Goal: Task Accomplishment & Management: Manage account settings

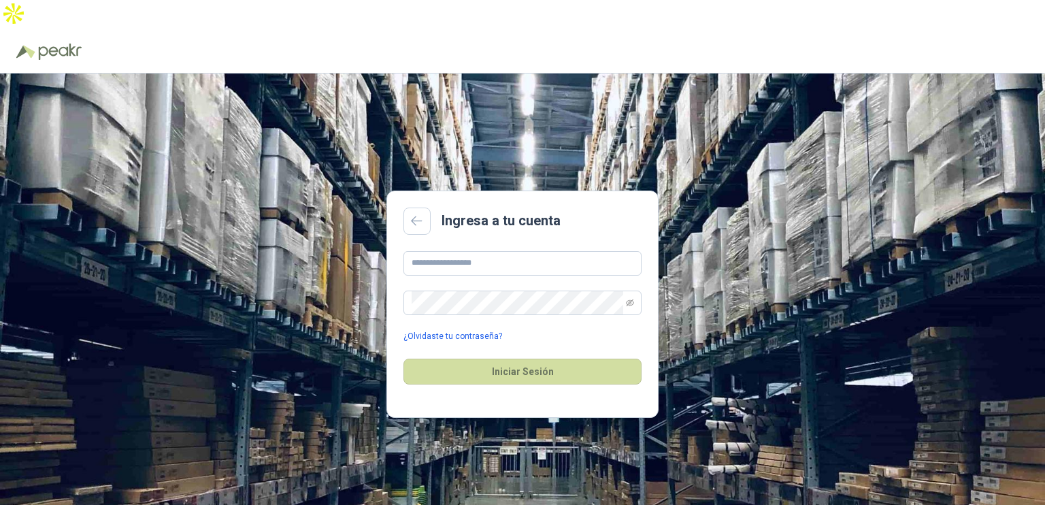
click at [444, 330] on link "¿Olvidaste tu contraseña?" at bounding box center [452, 336] width 99 height 13
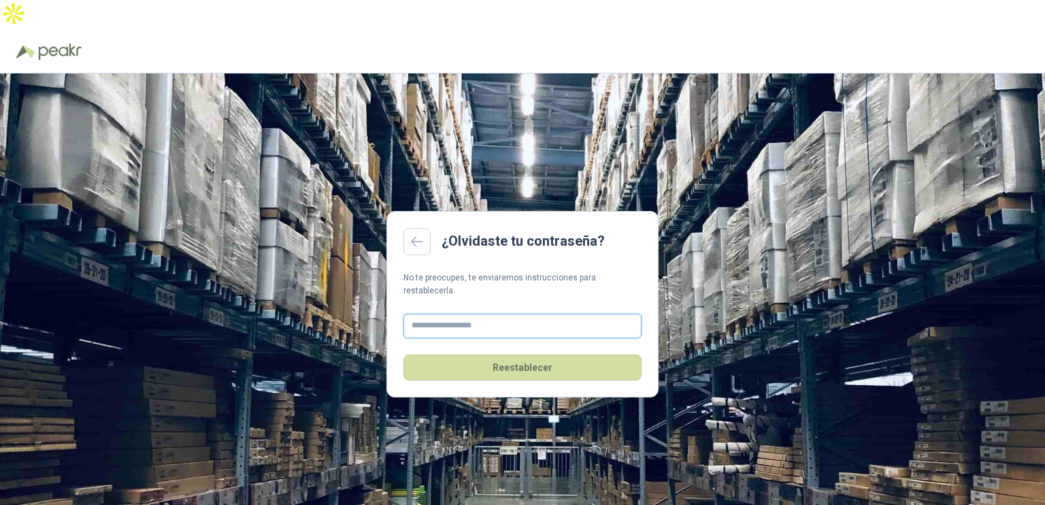
click at [448, 314] on input "text" at bounding box center [522, 326] width 238 height 24
type input "*"
click at [424, 228] on link at bounding box center [416, 241] width 27 height 27
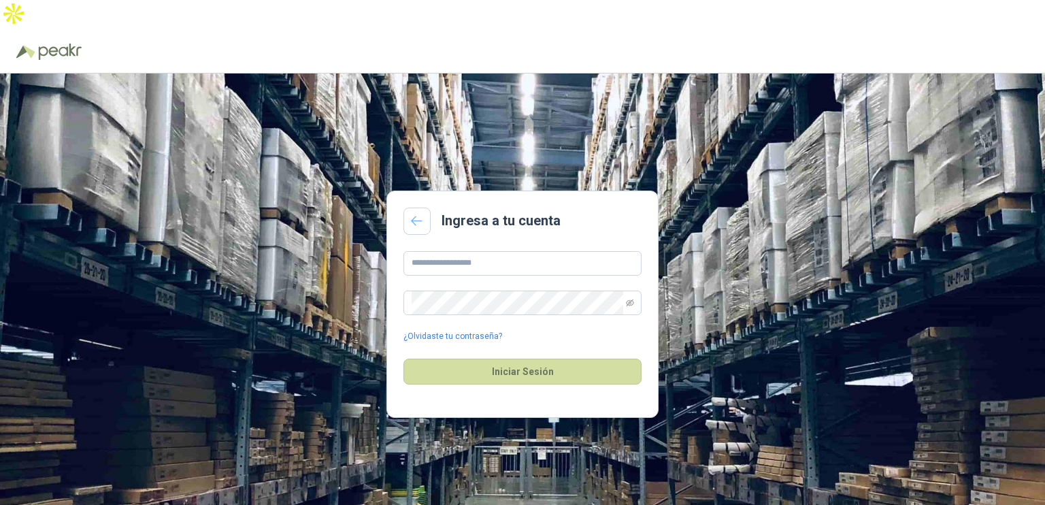
click at [416, 207] on link at bounding box center [416, 220] width 27 height 27
